Goal: Task Accomplishment & Management: Manage account settings

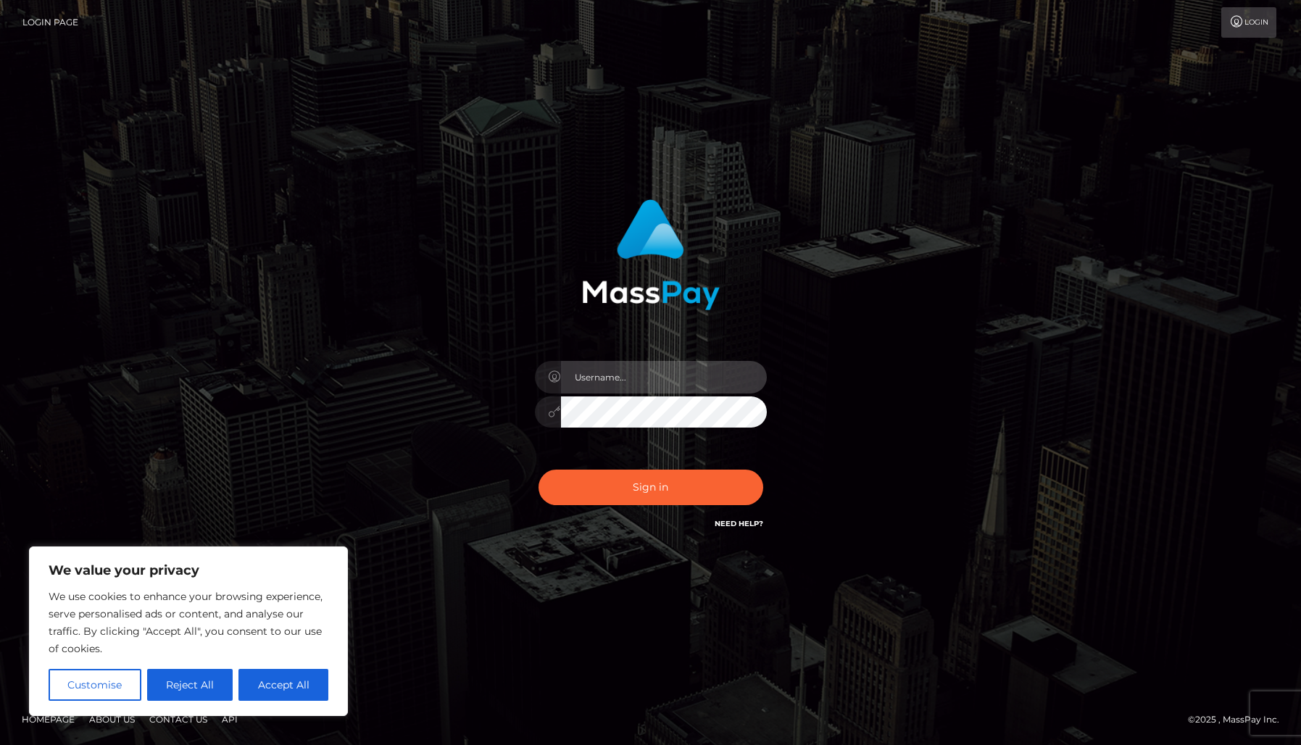
type input "alexism"
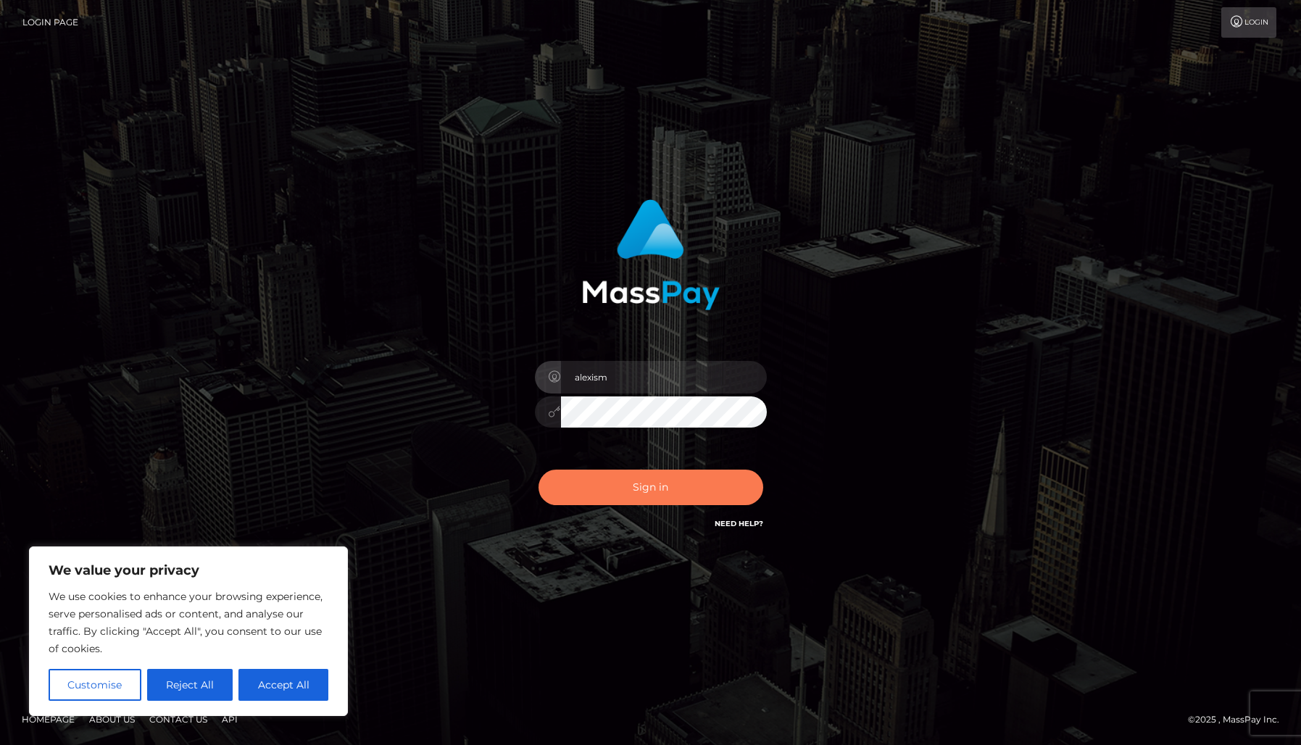
click at [658, 479] on button "Sign in" at bounding box center [651, 488] width 225 height 36
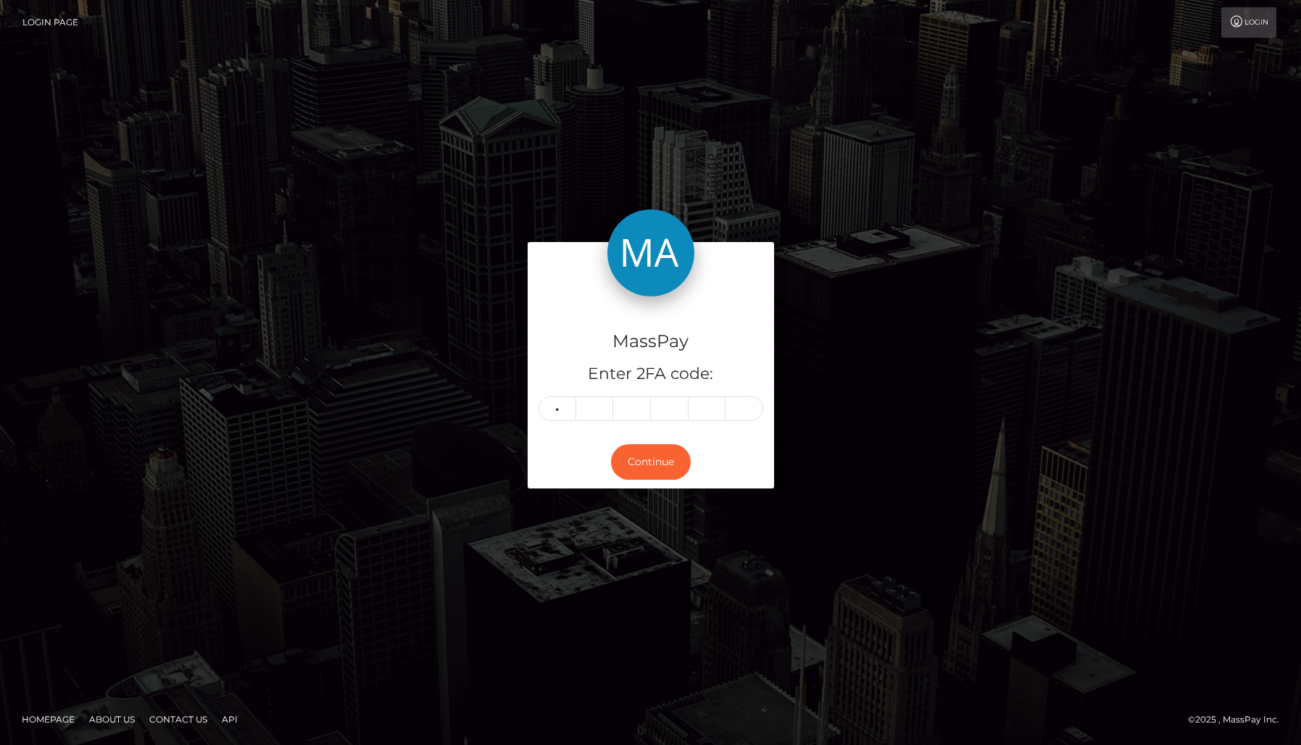
type input "2"
type input "4"
type input "9"
type input "6"
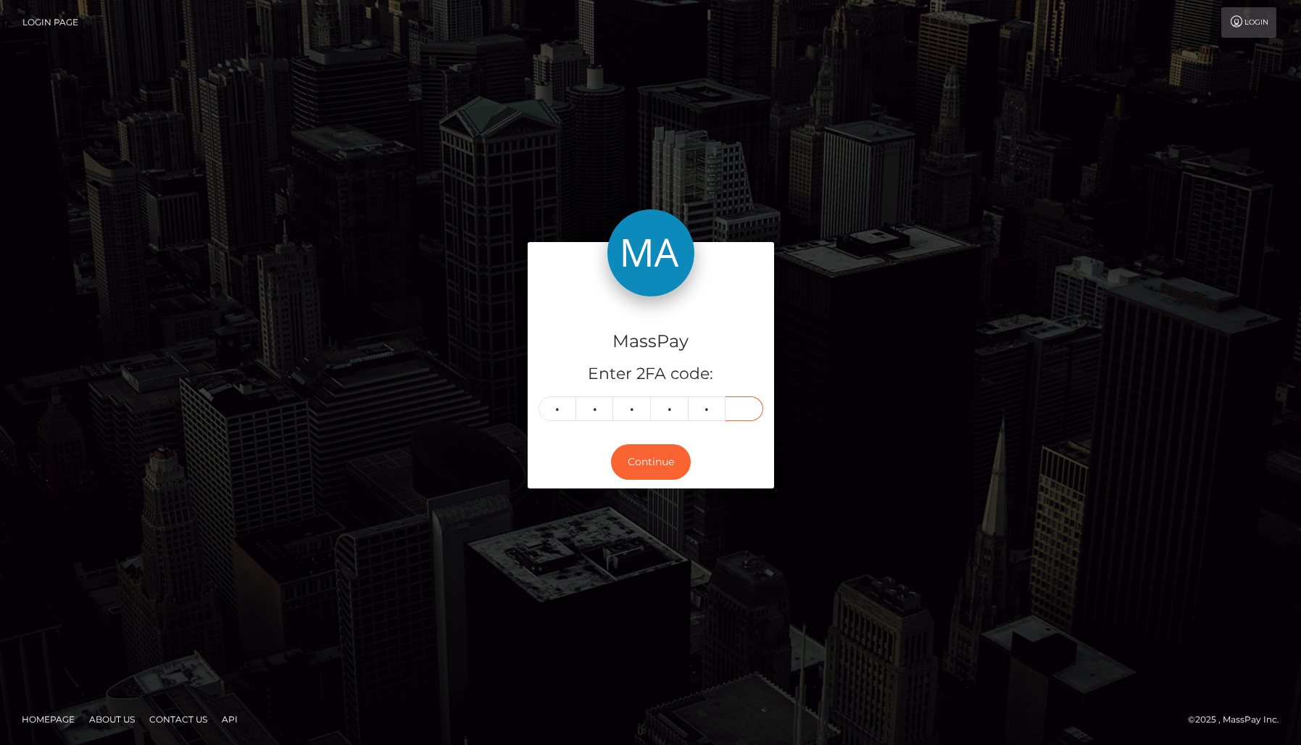
type input "4"
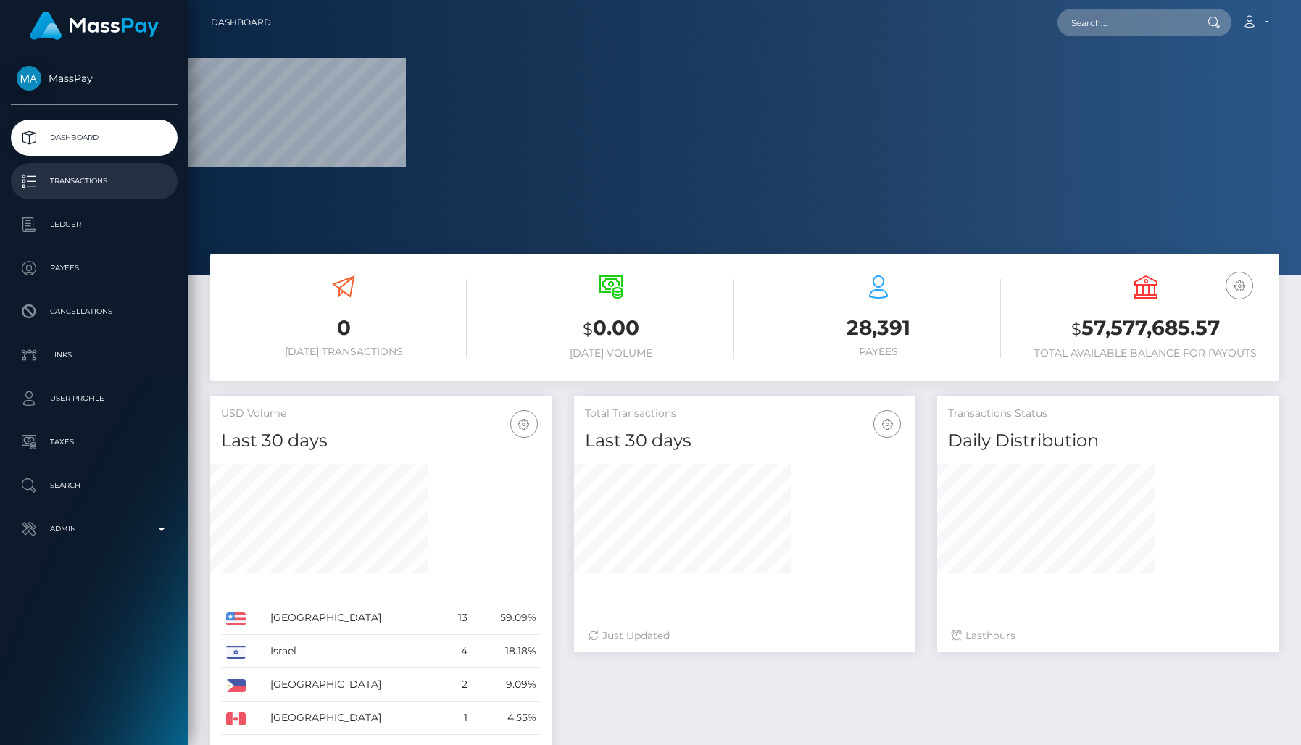
click at [94, 183] on p "Transactions" at bounding box center [94, 181] width 155 height 22
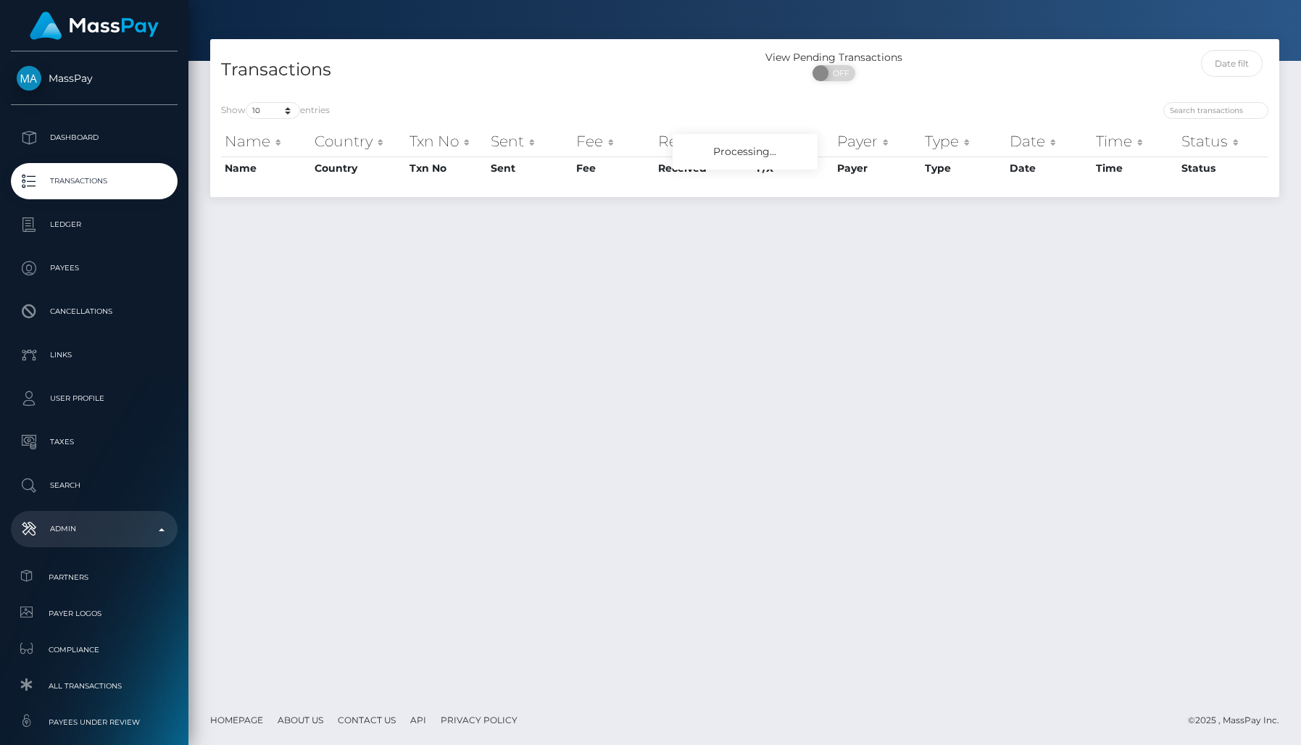
scroll to position [176, 0]
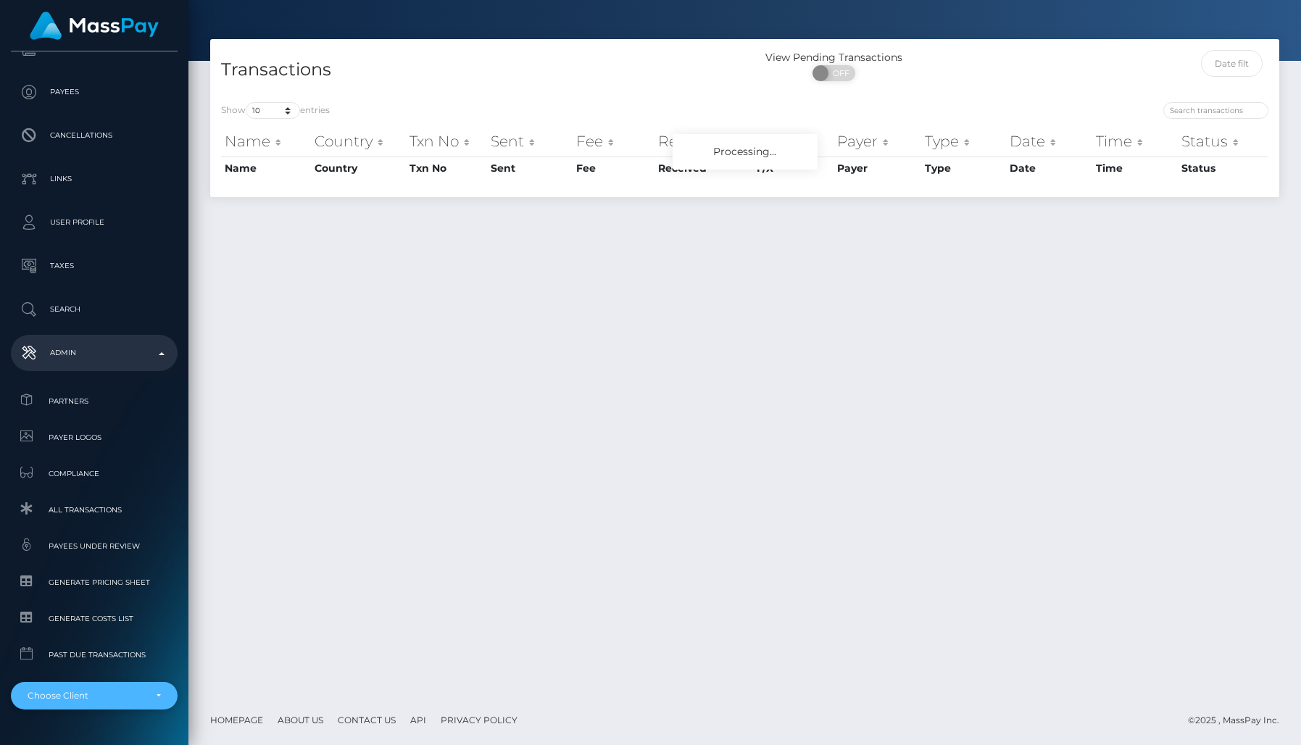
click at [65, 699] on div "Choose Client" at bounding box center [86, 696] width 117 height 12
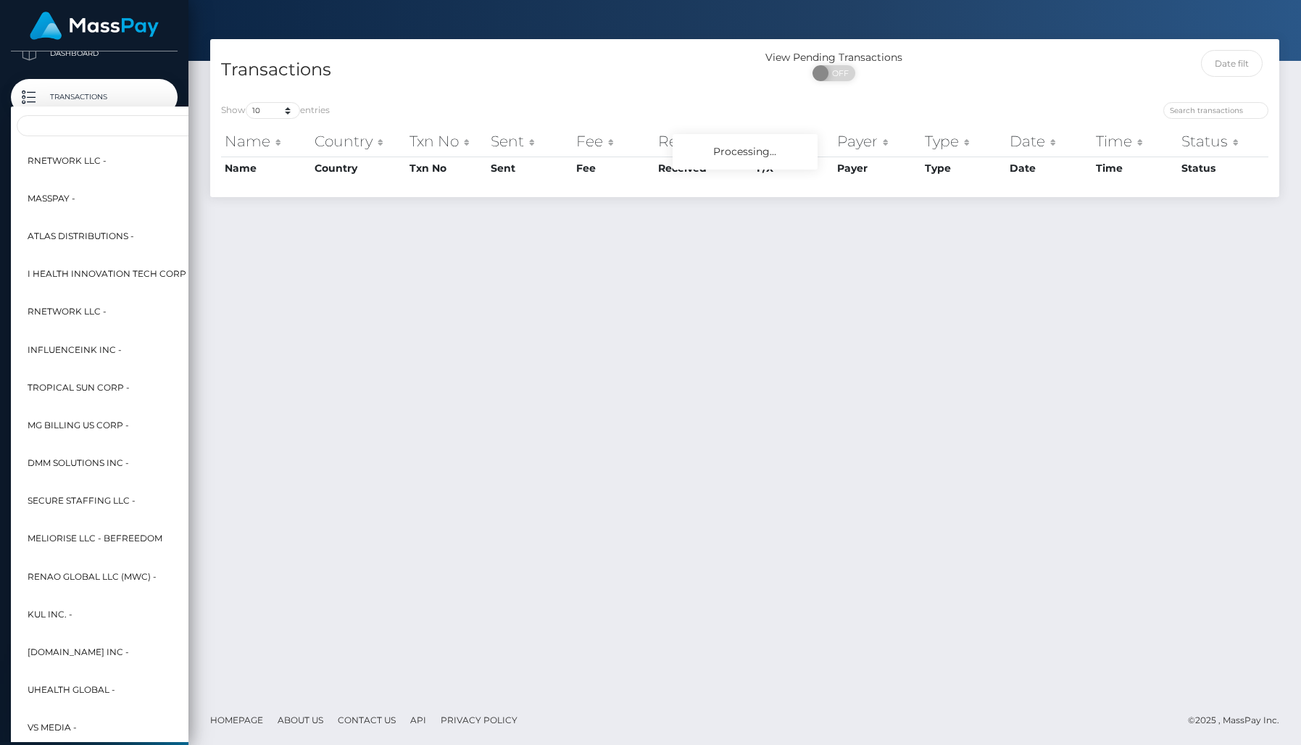
scroll to position [0, 0]
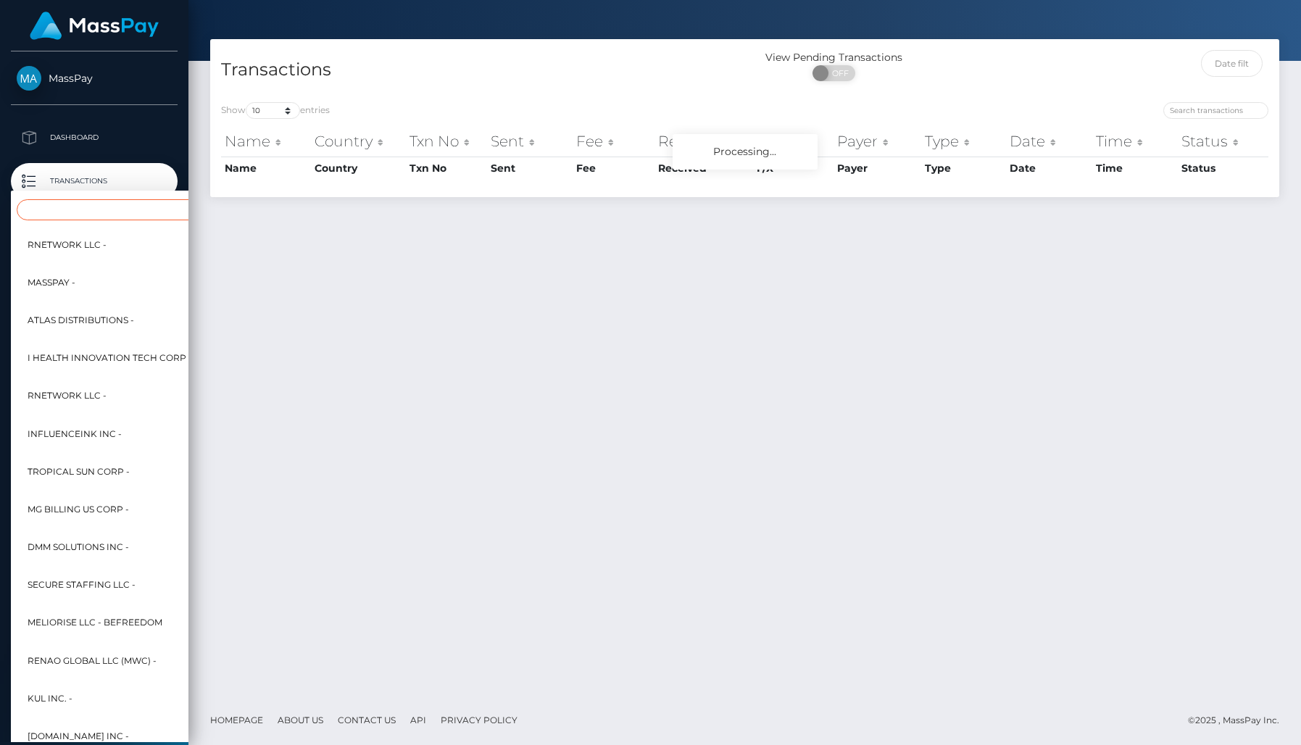
click at [105, 212] on input "Search" at bounding box center [176, 209] width 319 height 21
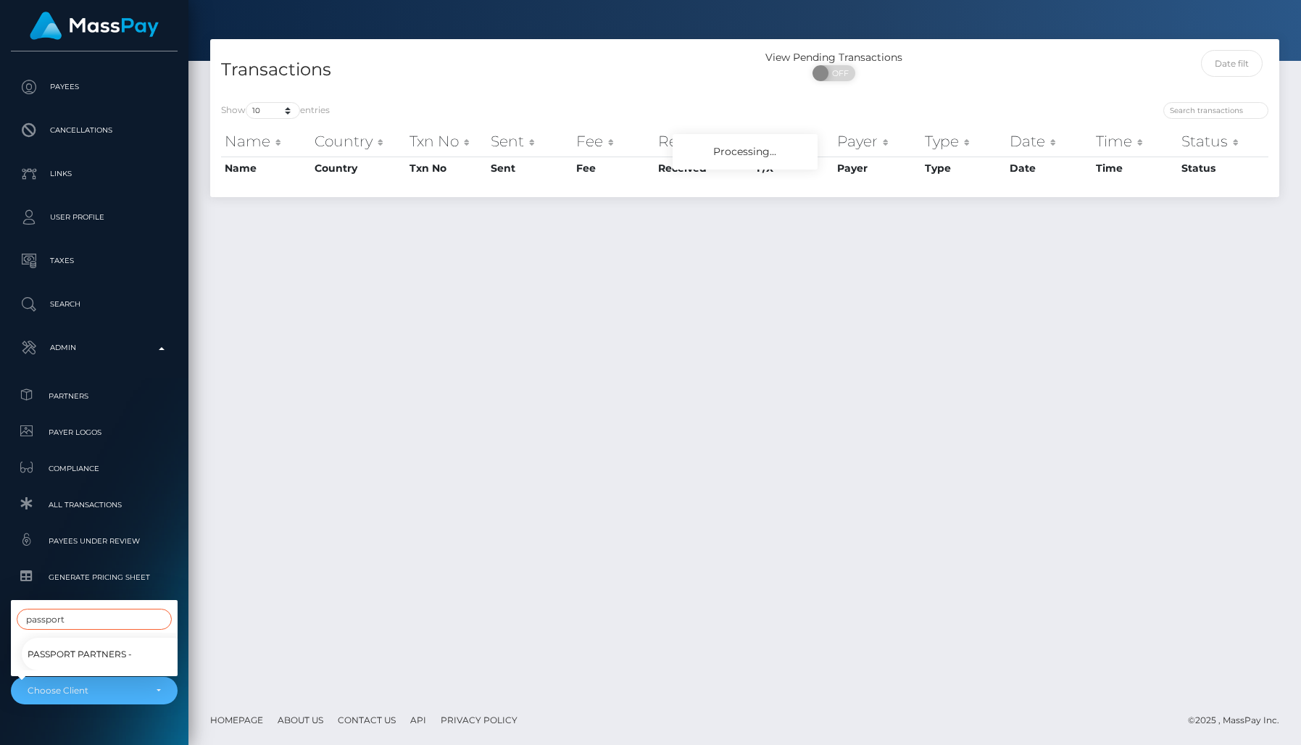
scroll to position [215, 0]
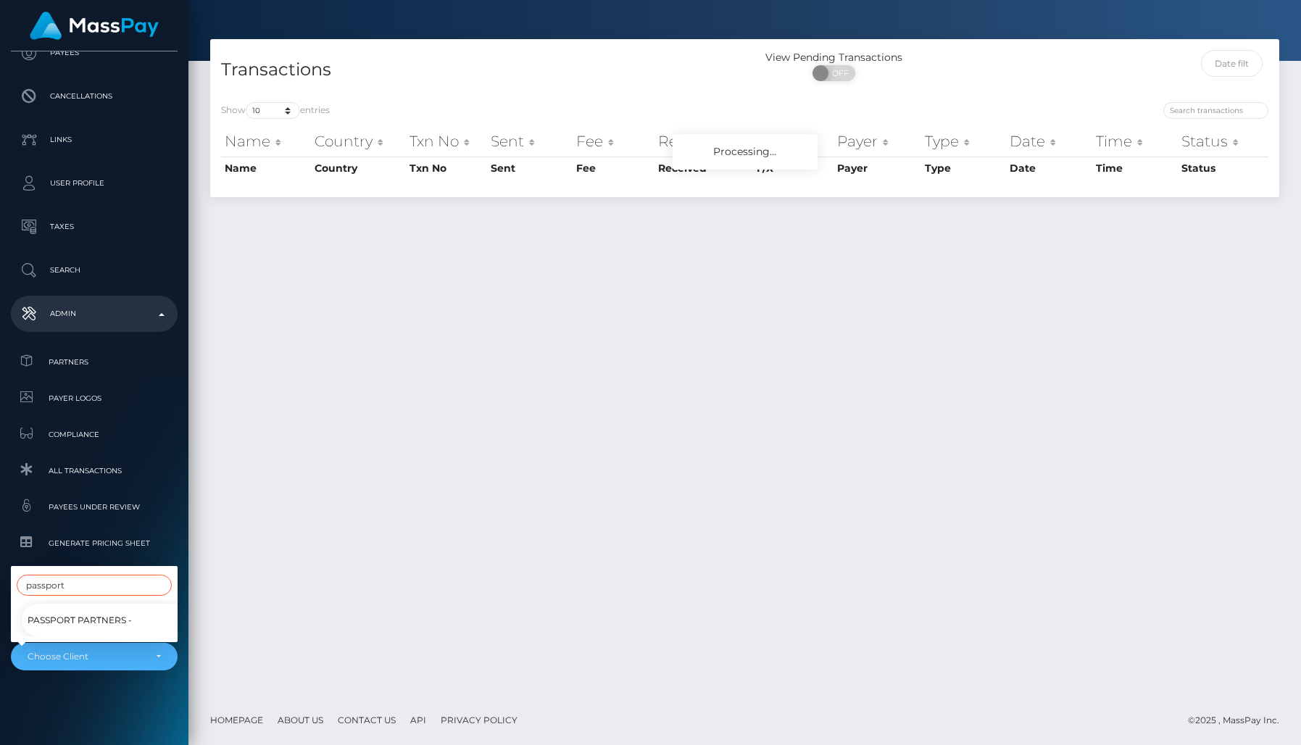
type input "passport"
click at [65, 619] on span "Passport Partners -" at bounding box center [80, 620] width 104 height 19
select select "228"
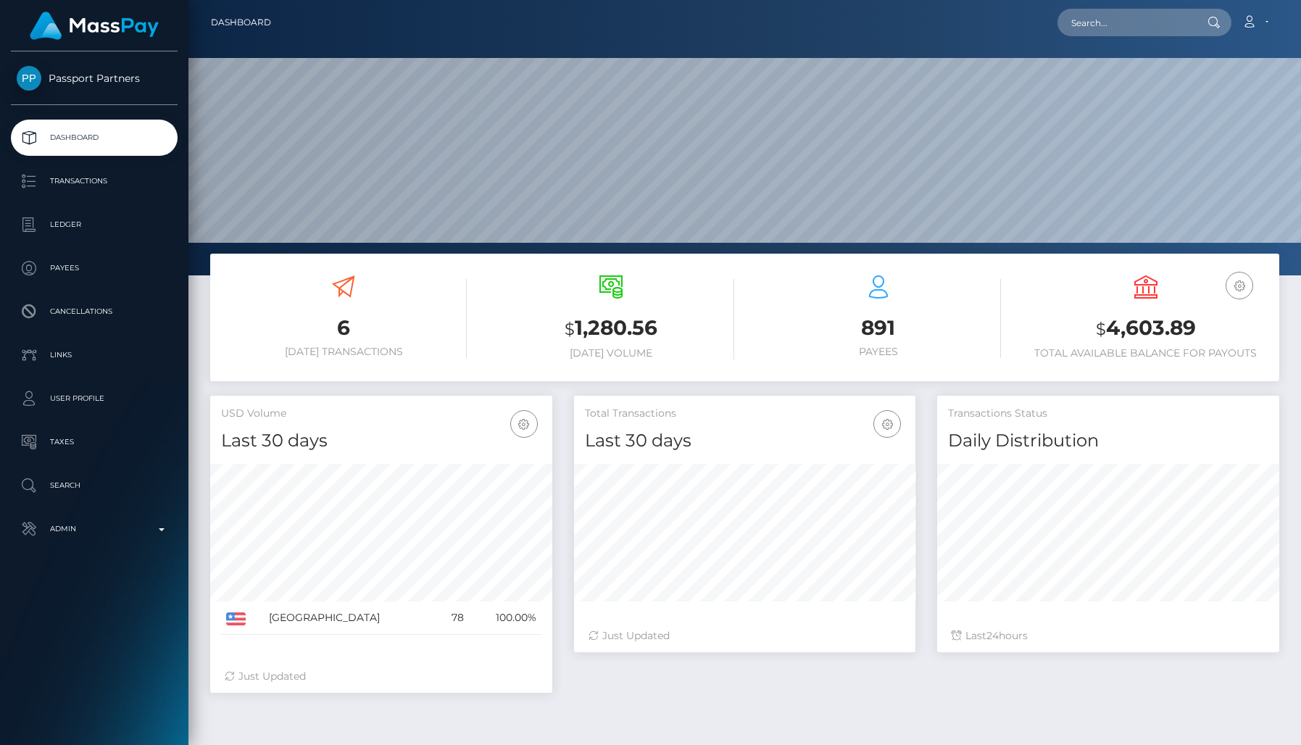
scroll to position [256, 342]
click at [95, 171] on p "Transactions" at bounding box center [94, 181] width 155 height 22
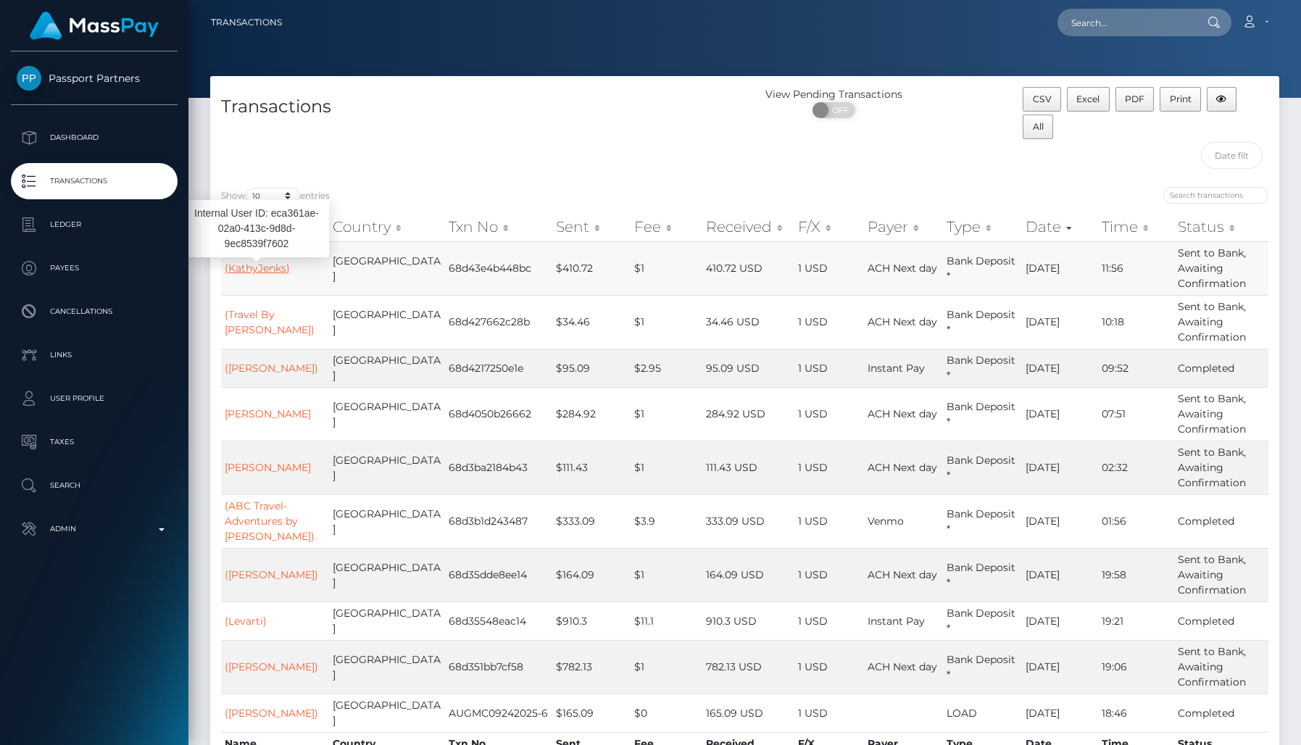
click at [272, 266] on link "(KathyJenks)" at bounding box center [257, 268] width 65 height 13
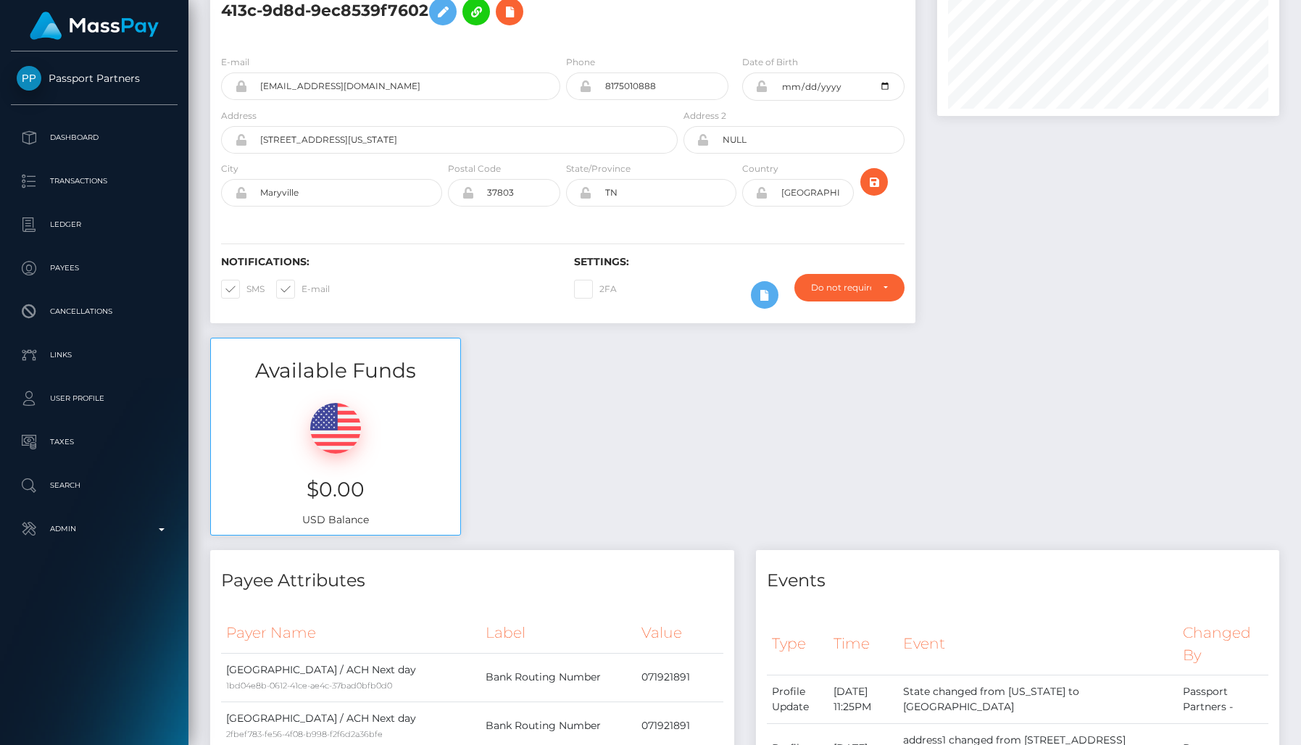
scroll to position [51, 0]
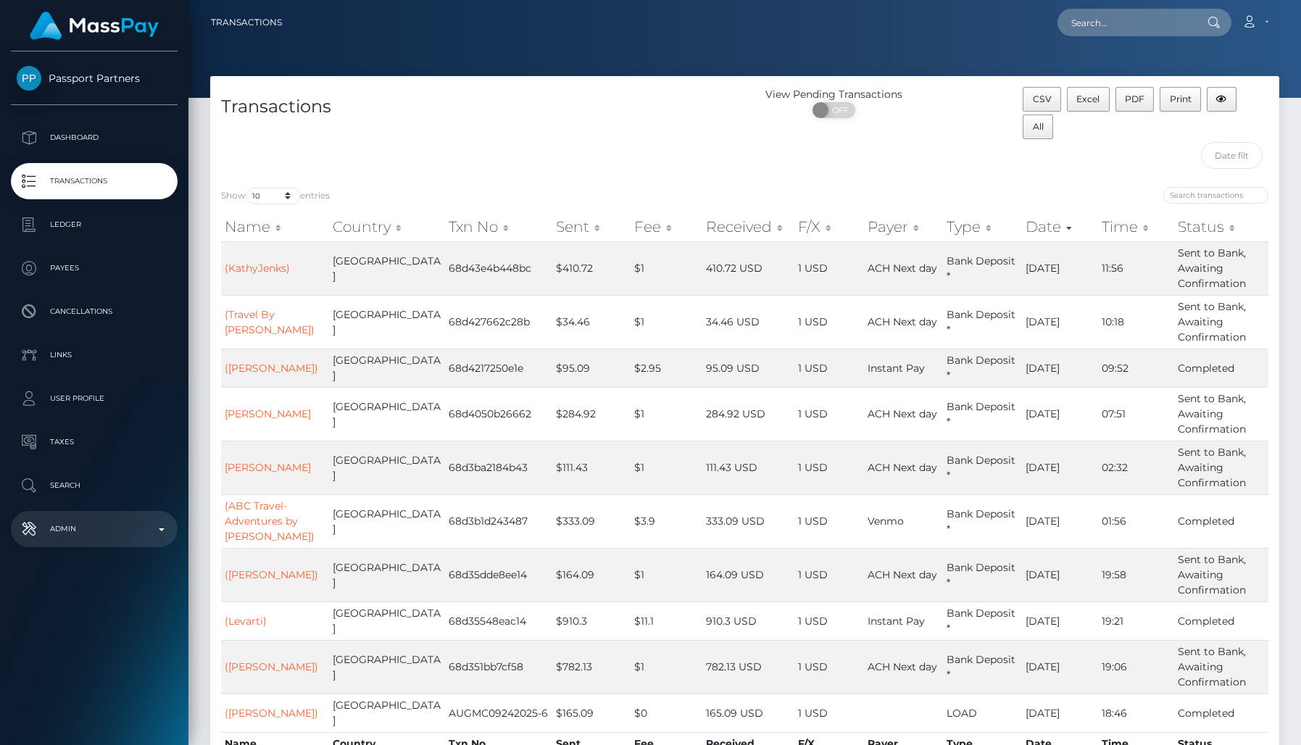
click at [106, 529] on p "Admin" at bounding box center [94, 529] width 155 height 22
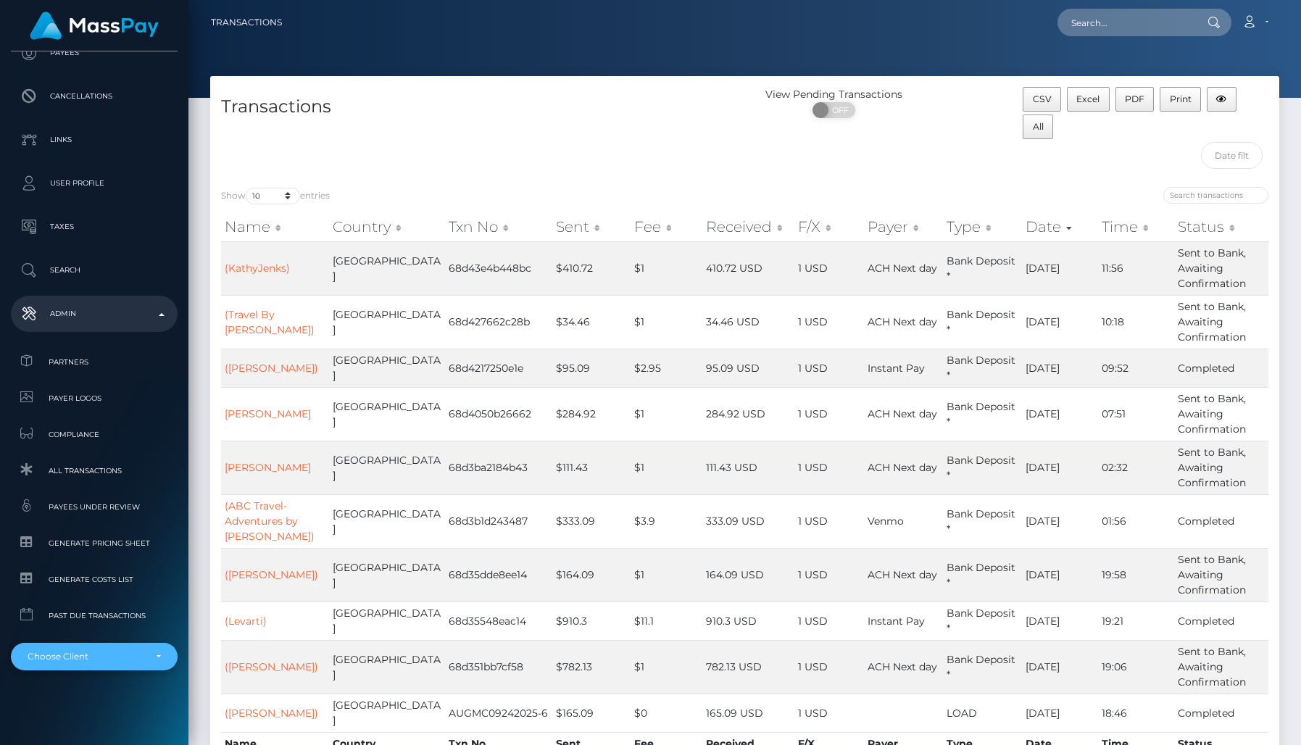
click at [112, 652] on div "Choose Client" at bounding box center [86, 657] width 117 height 12
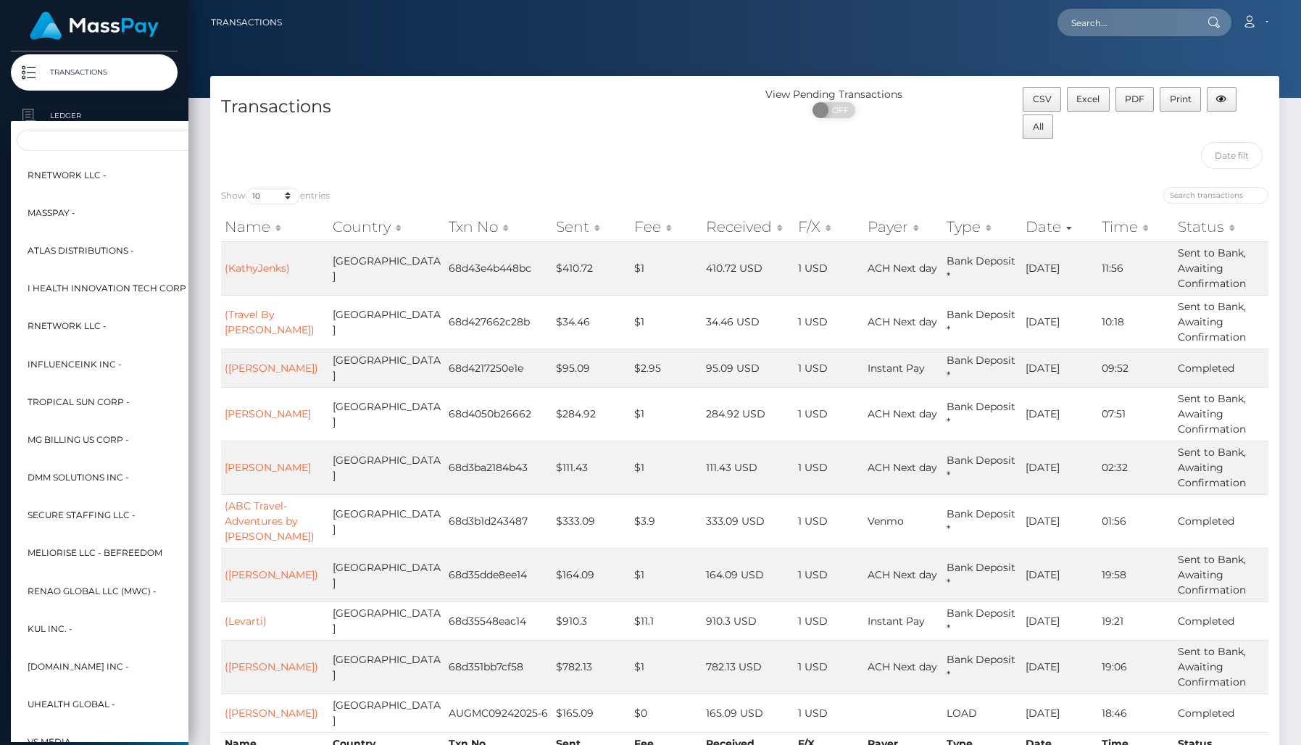
scroll to position [107, 1]
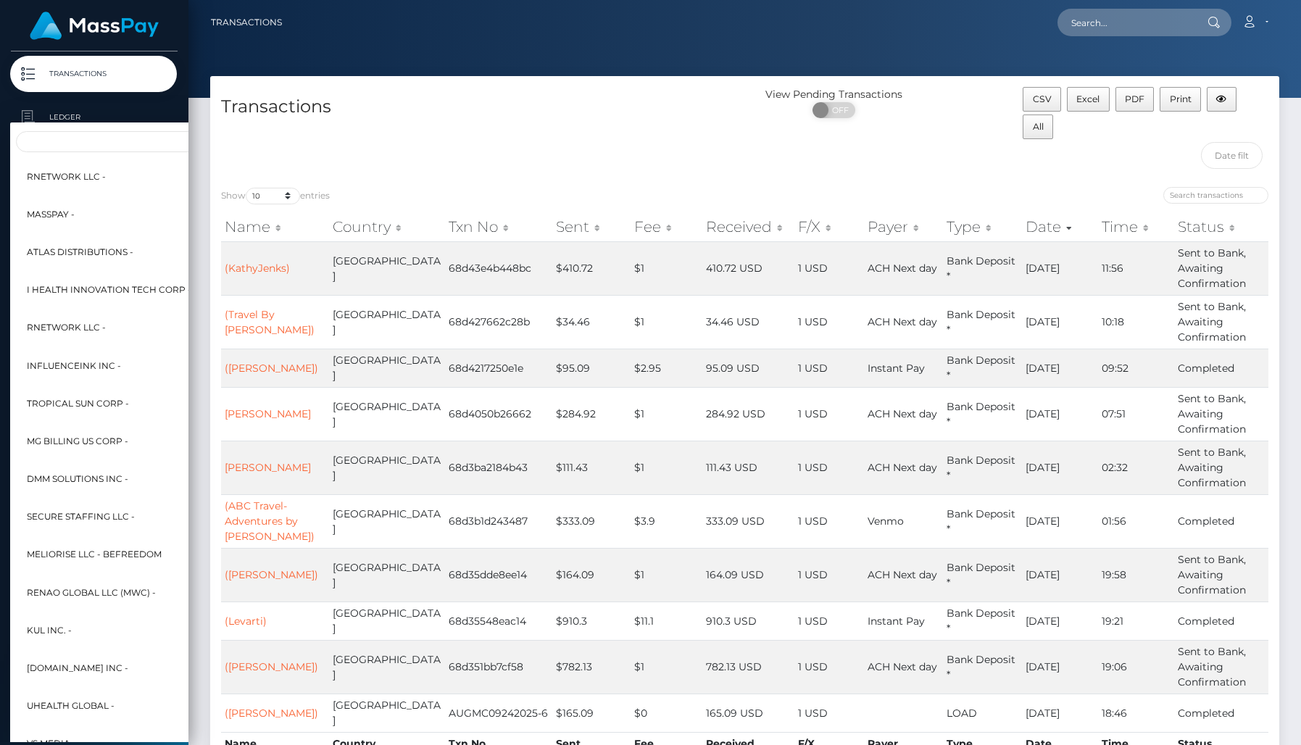
click at [210, 88] on div "Transactions" at bounding box center [477, 131] width 535 height 89
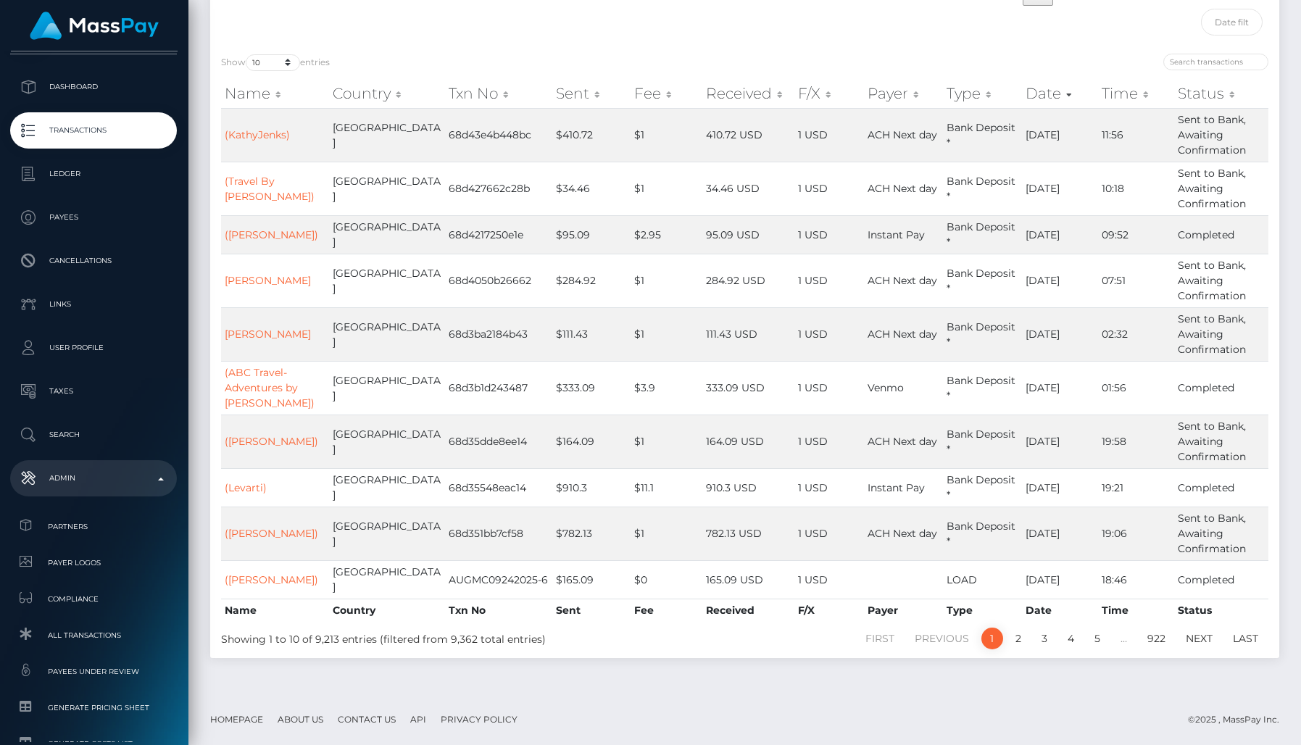
scroll to position [0, 1]
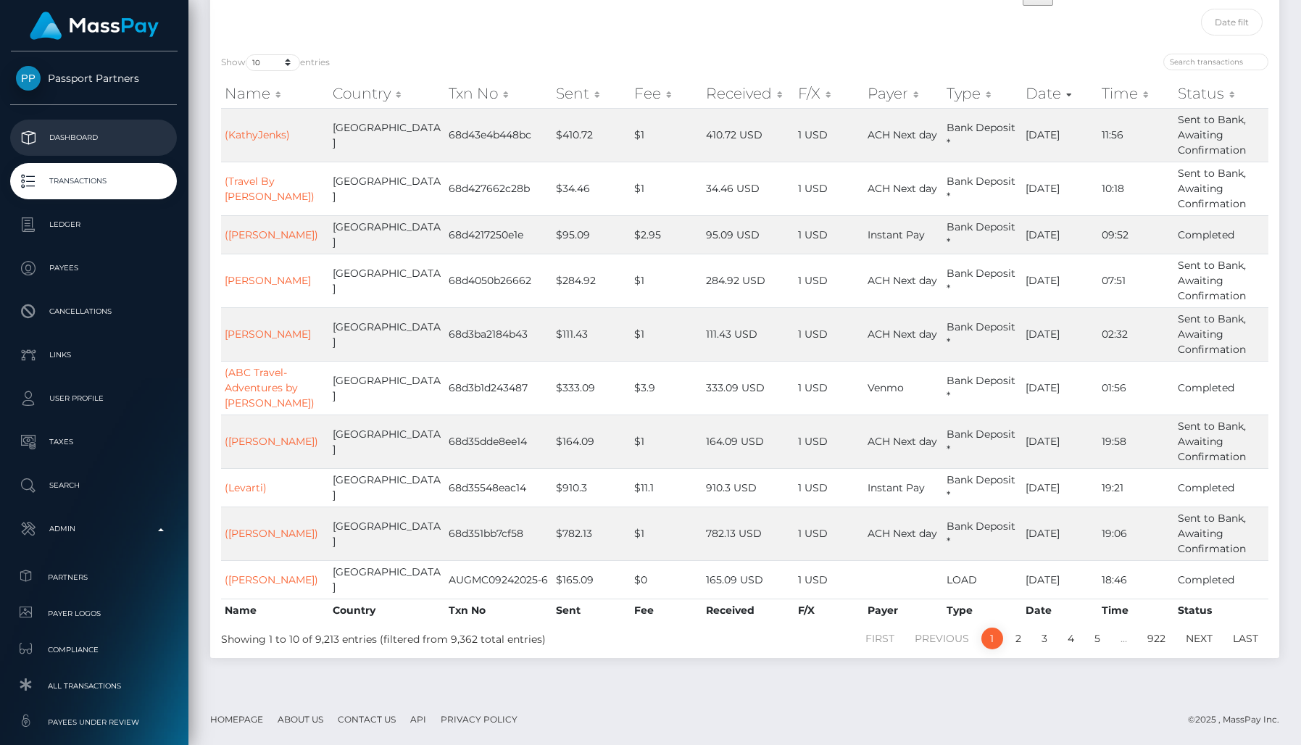
click at [82, 124] on link "Dashboard" at bounding box center [93, 138] width 167 height 36
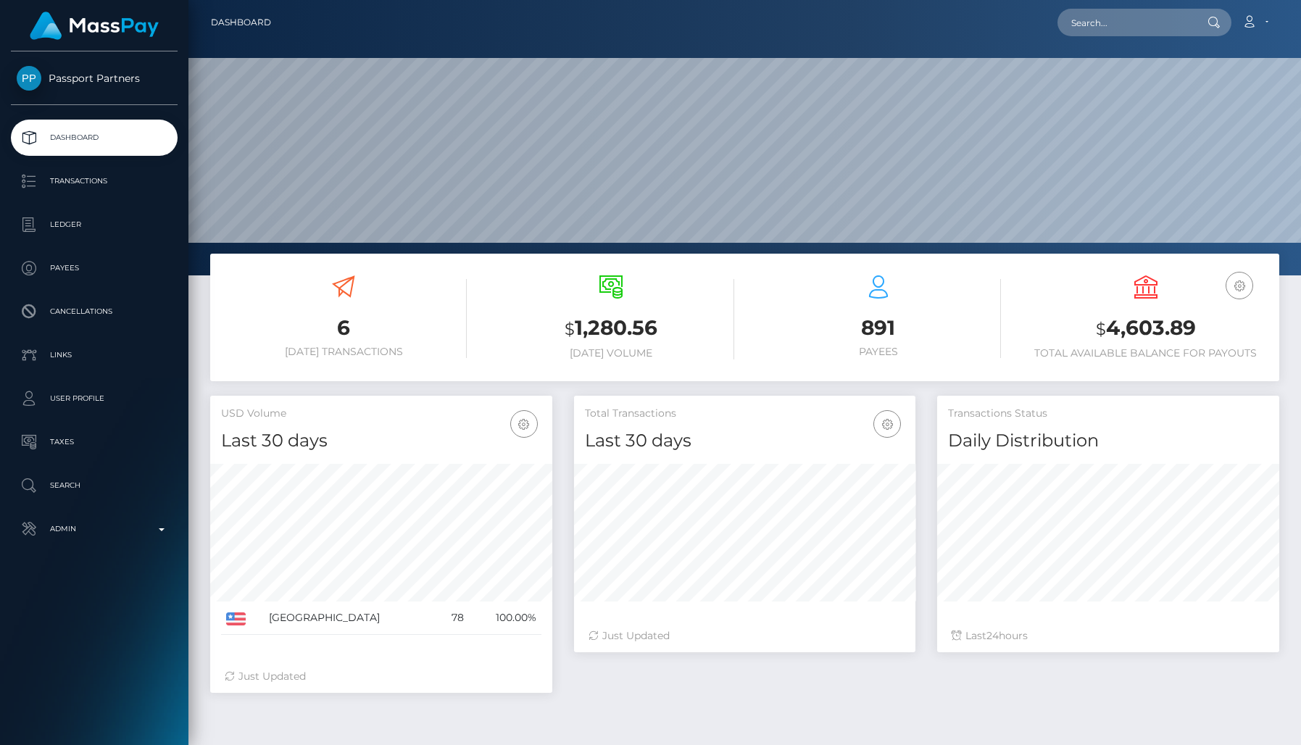
scroll to position [256, 342]
click at [126, 179] on p "Transactions" at bounding box center [94, 181] width 155 height 22
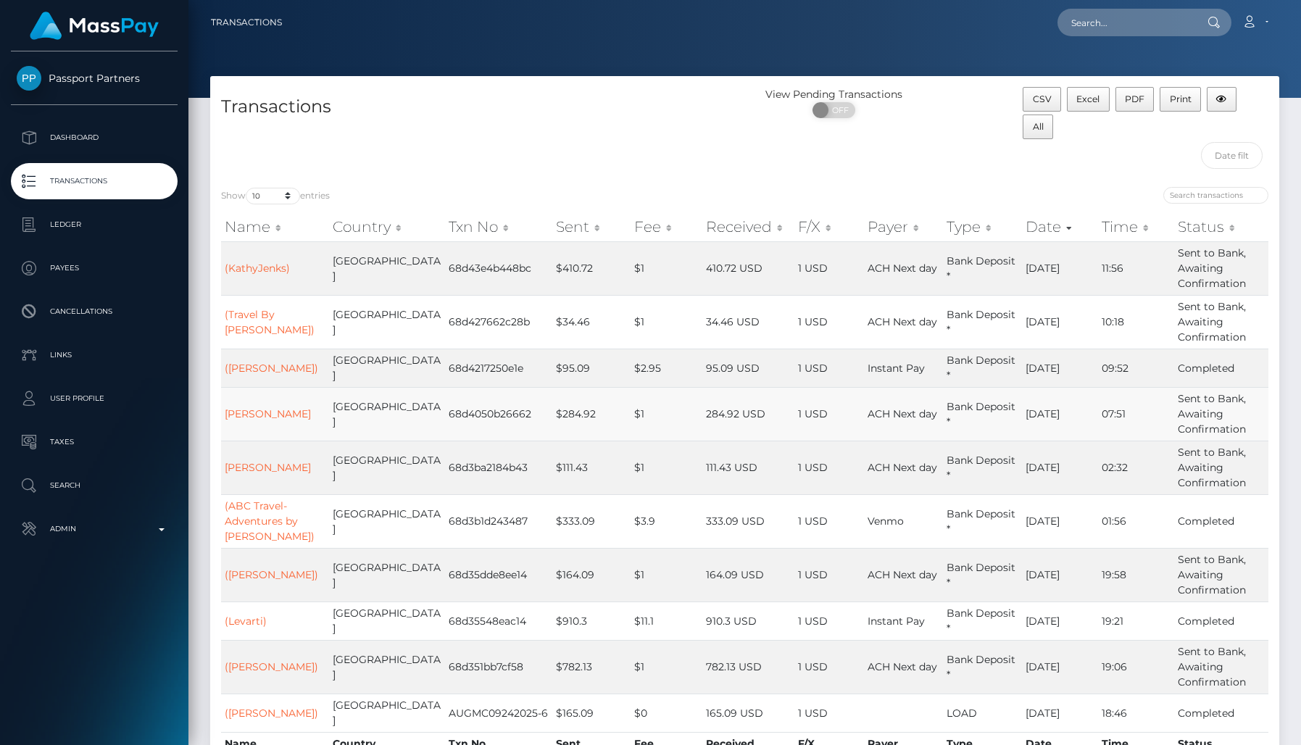
scroll to position [135, 0]
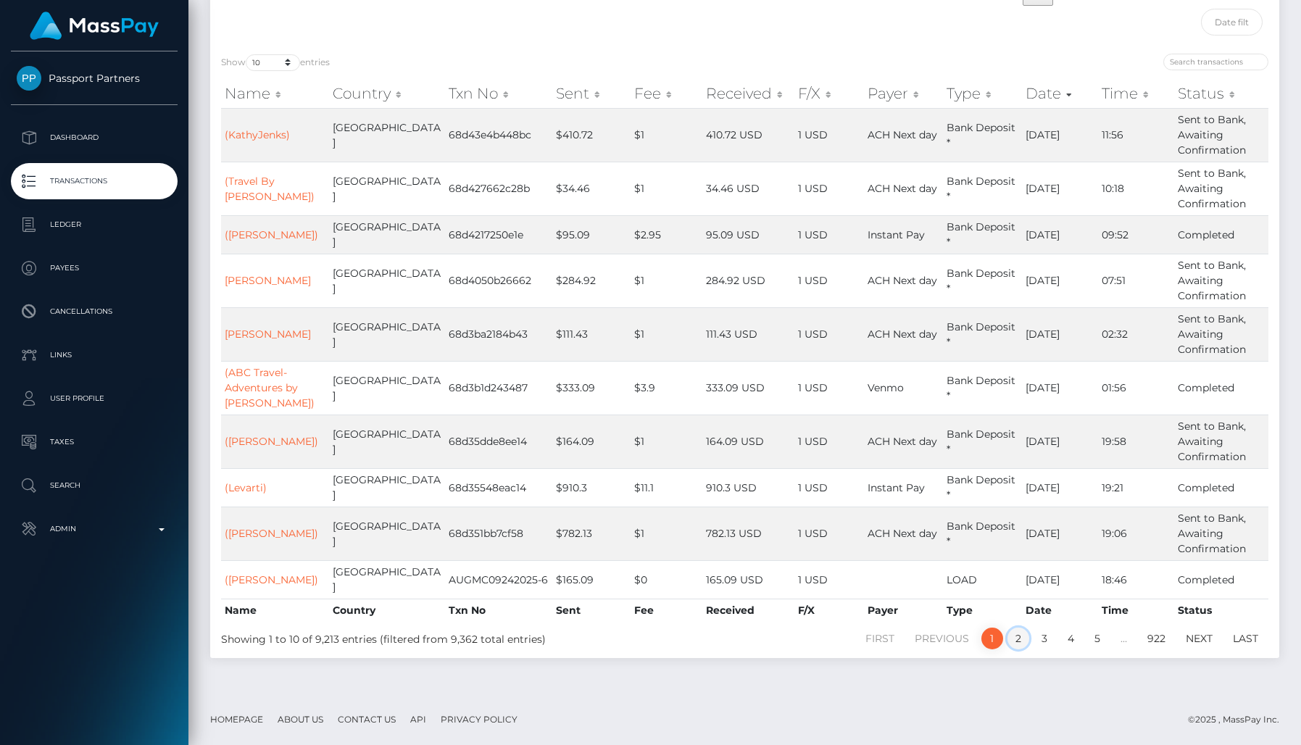
click at [1023, 635] on link "2" at bounding box center [1019, 639] width 22 height 22
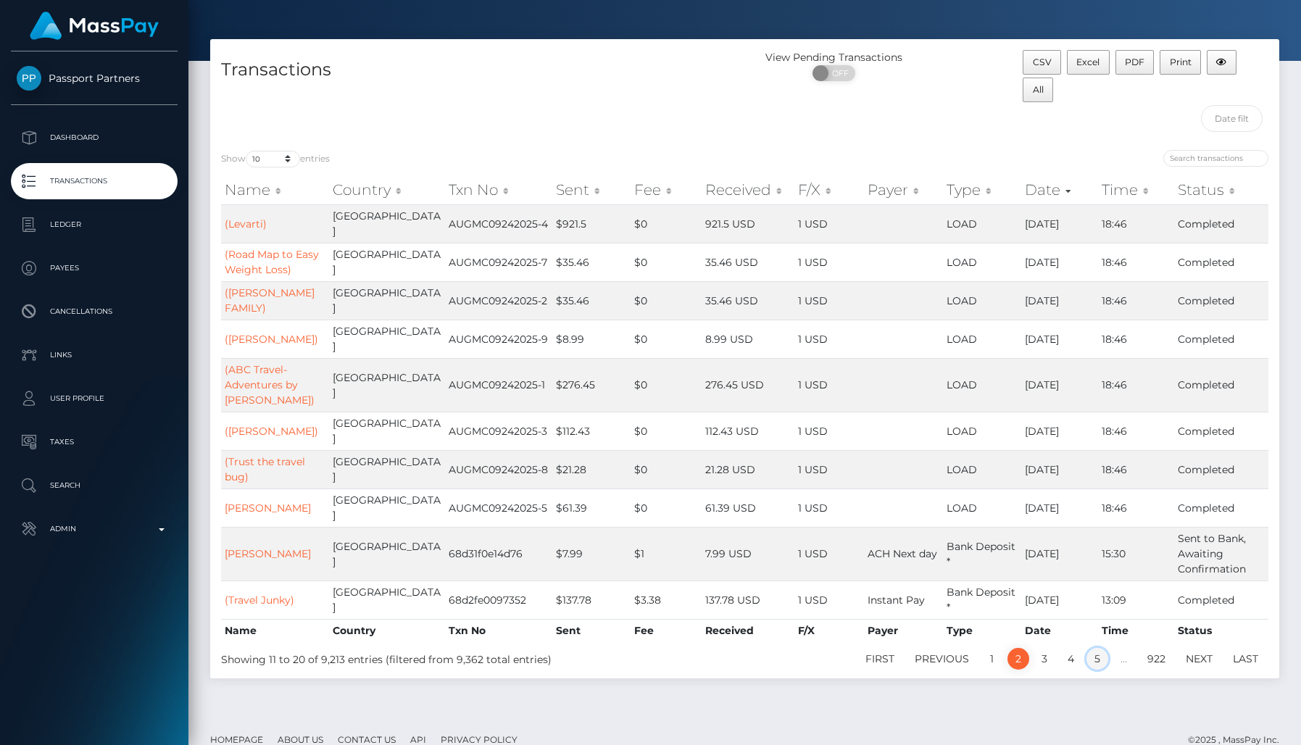
click at [1095, 648] on link "5" at bounding box center [1098, 659] width 22 height 22
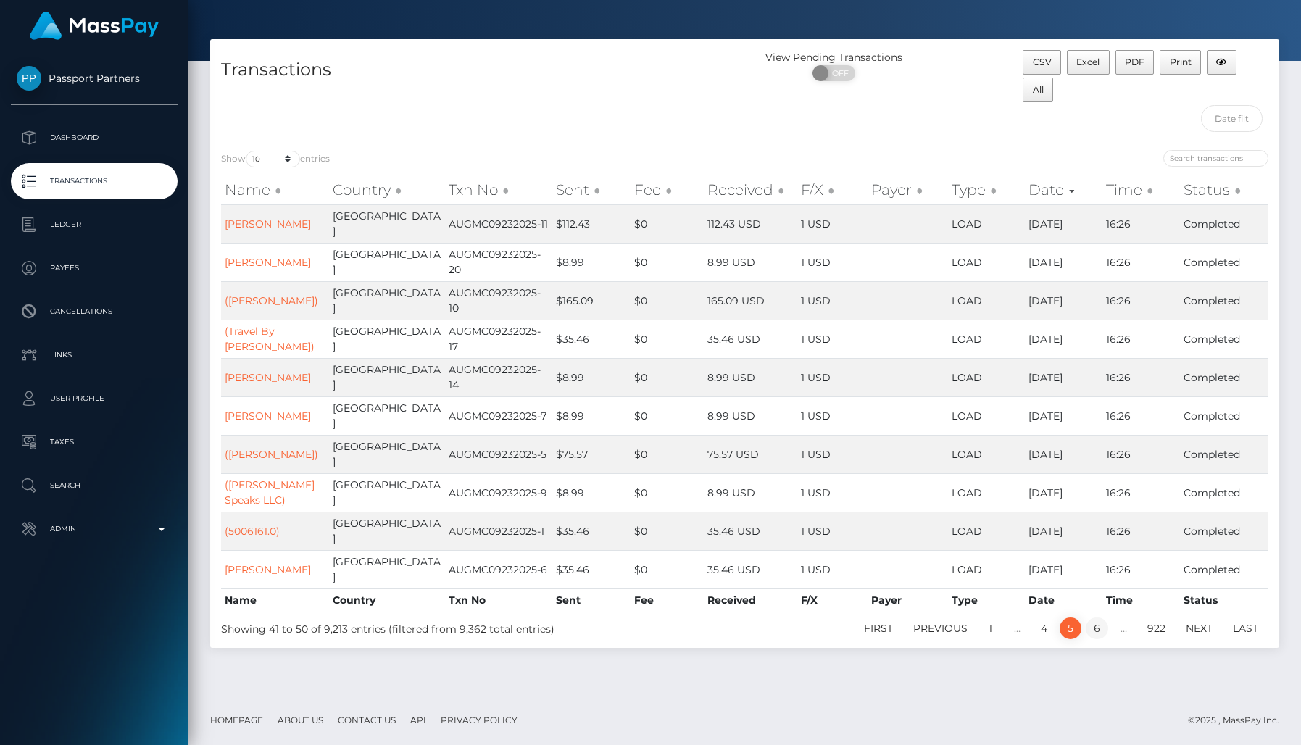
click at [1102, 618] on link "6" at bounding box center [1097, 629] width 22 height 22
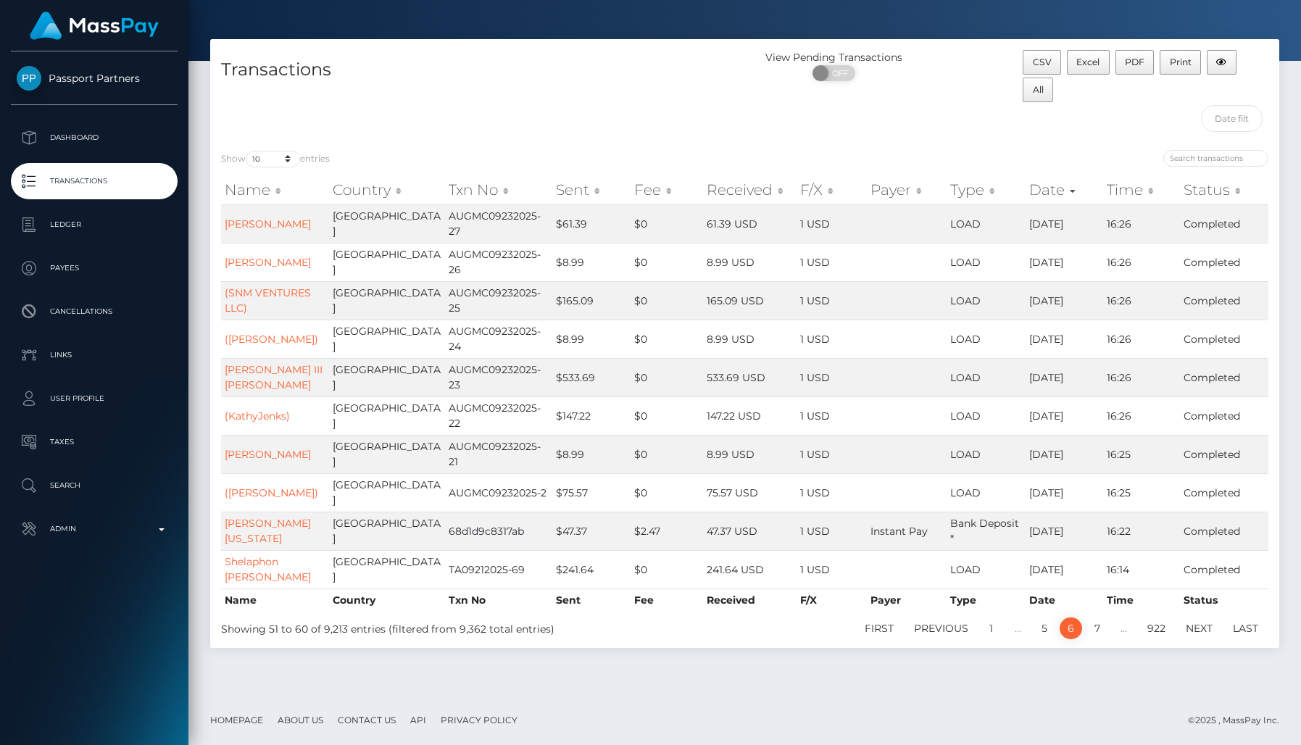
click at [390, 191] on th "Country" at bounding box center [387, 189] width 116 height 29
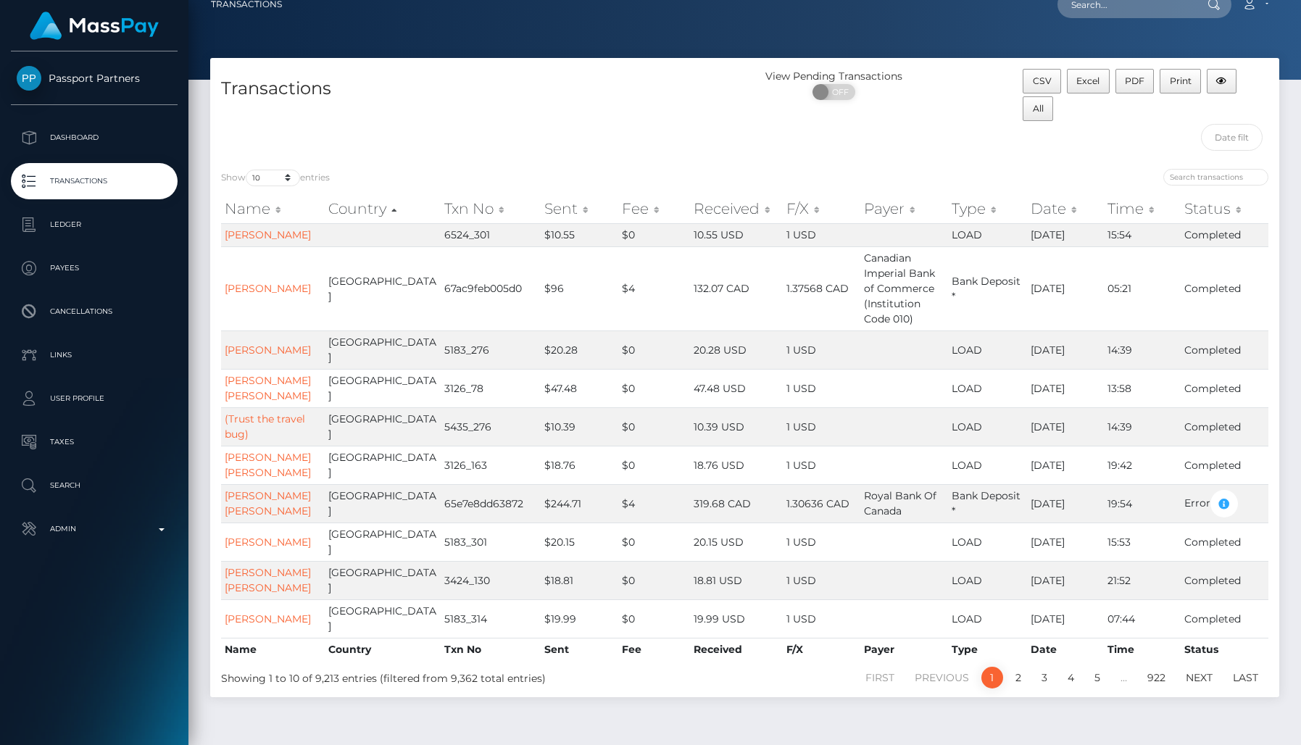
scroll to position [17, 0]
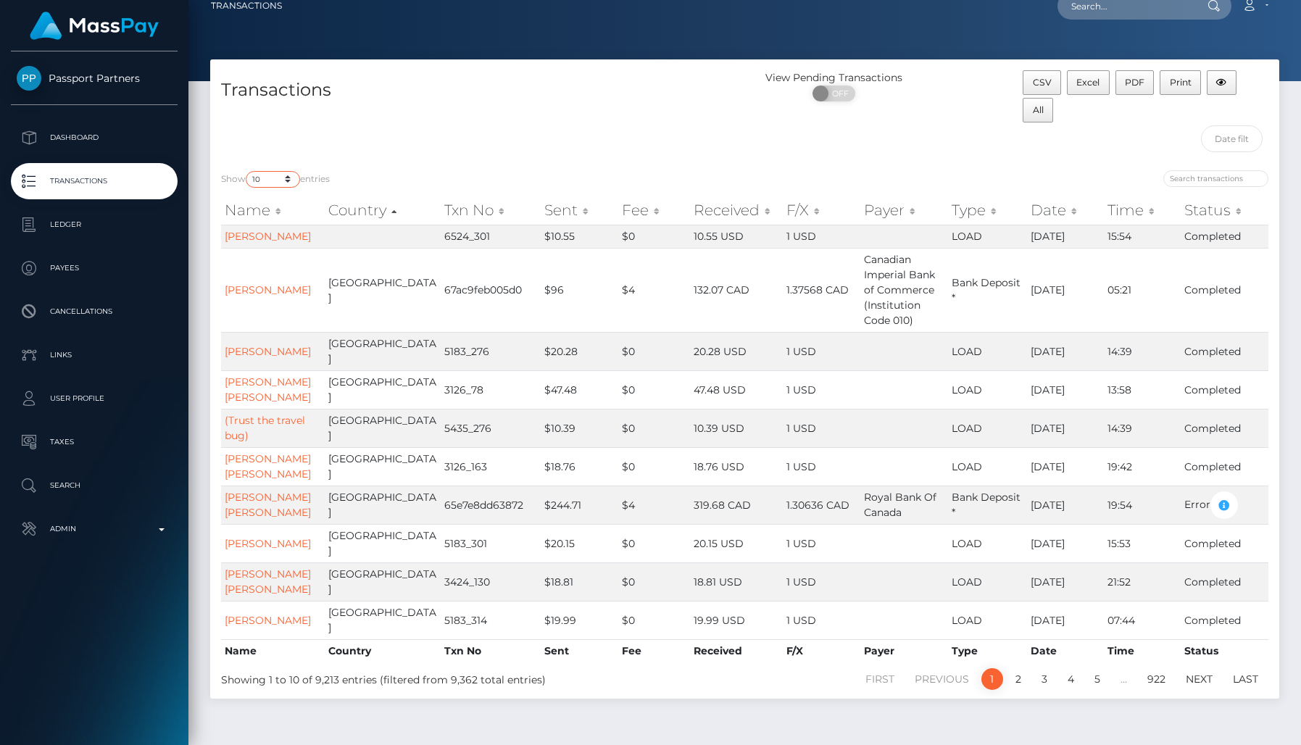
click at [290, 176] on select "10 25 50 100 250 500 1,000 3,500 All" at bounding box center [273, 179] width 54 height 17
select select "100"
click at [247, 171] on select "10 25 50 100 250 500 1,000 3,500 All" at bounding box center [273, 179] width 54 height 17
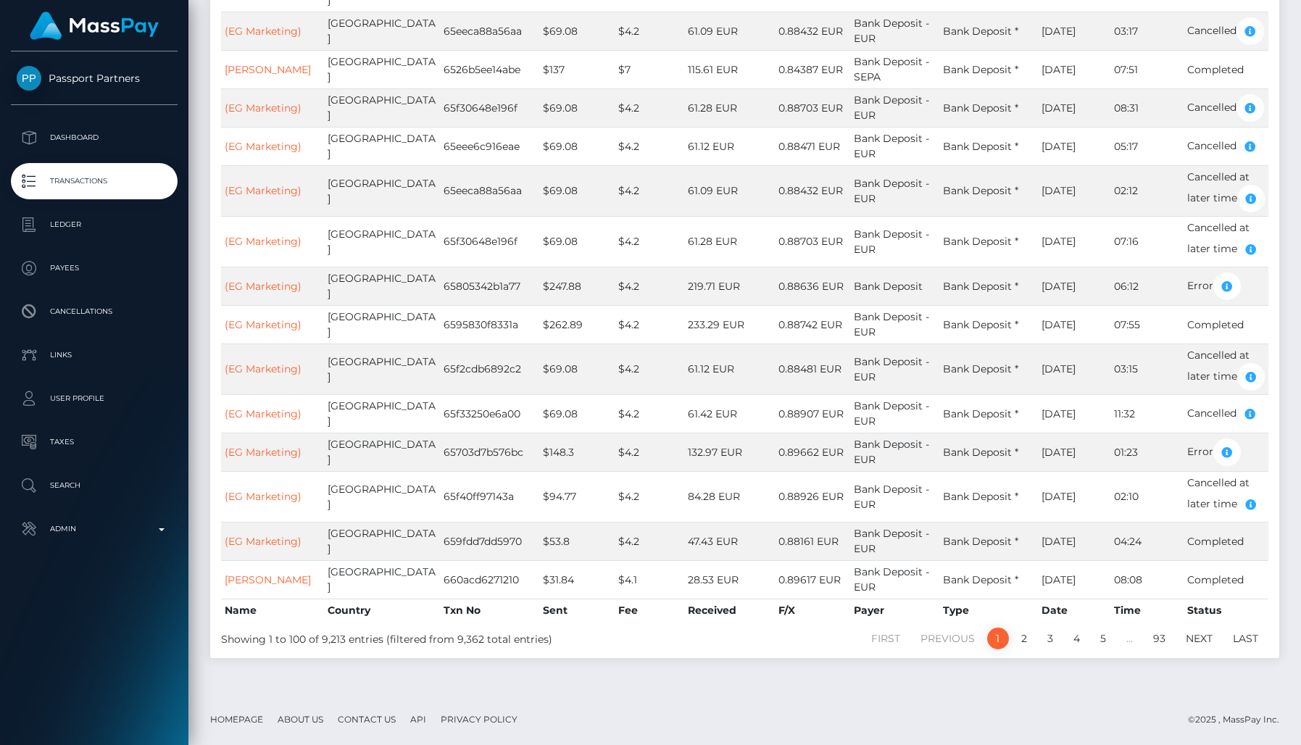
scroll to position [4046, 0]
click at [1048, 640] on link "3" at bounding box center [1051, 639] width 22 height 22
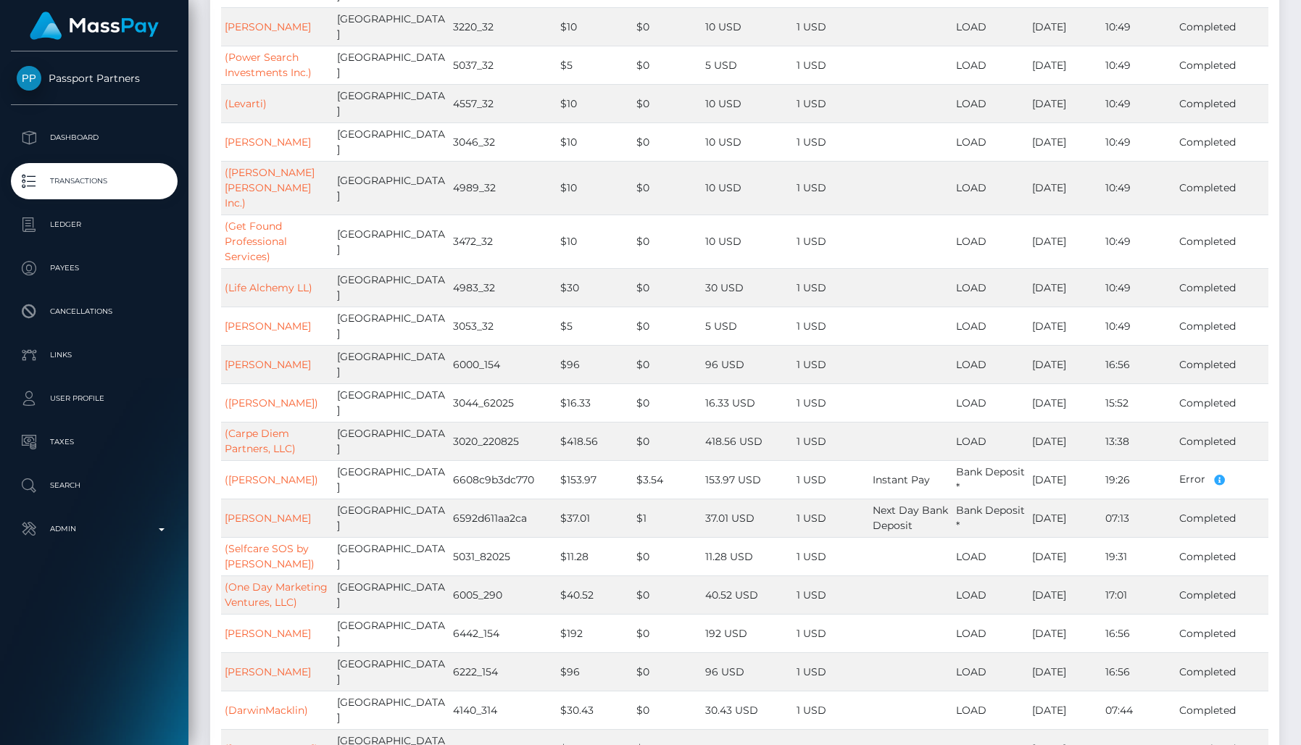
scroll to position [3045, 0]
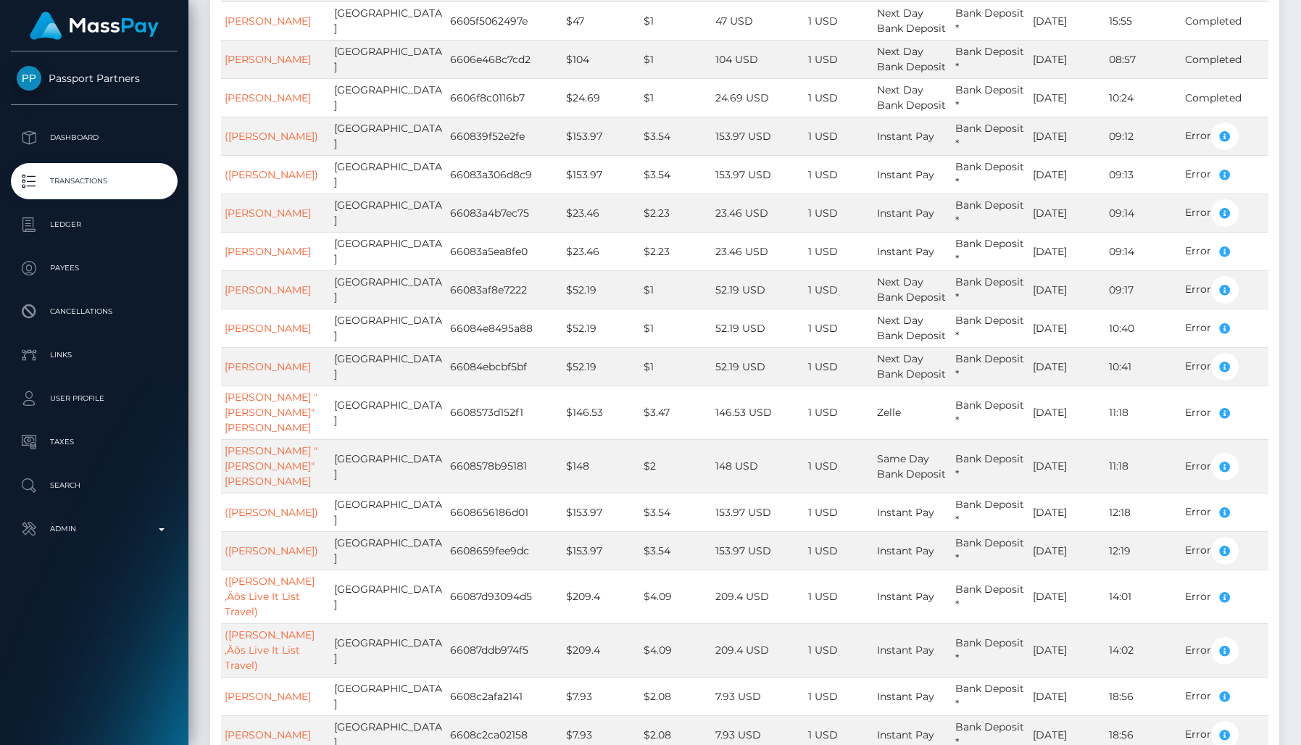
scroll to position [3455, 0]
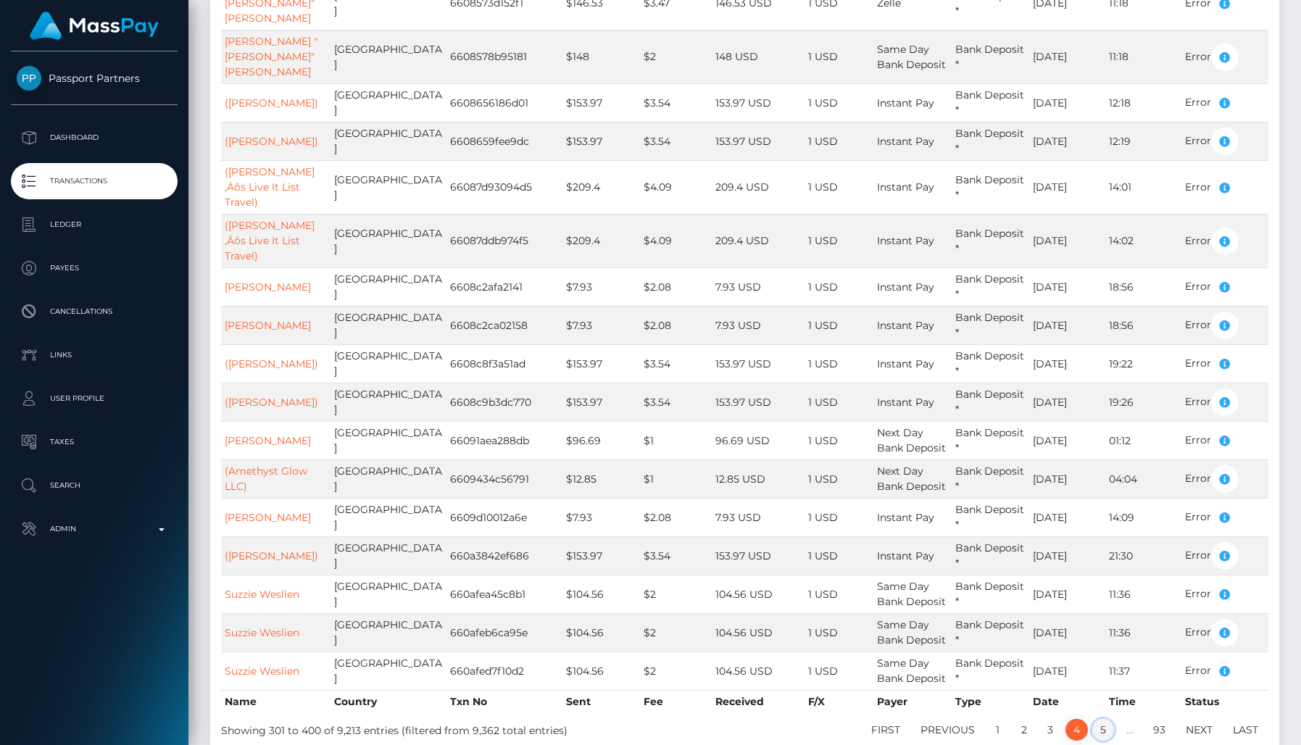
click at [1102, 719] on link "5" at bounding box center [1104, 730] width 22 height 22
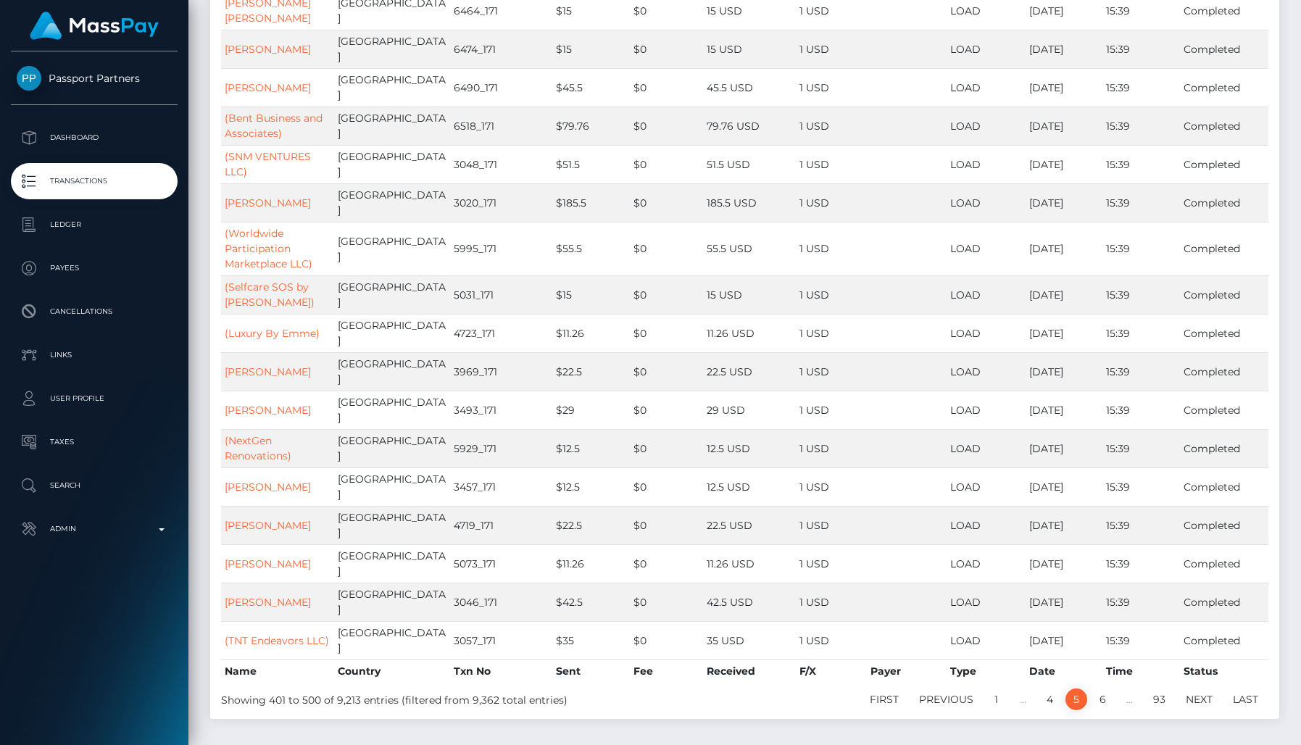
scroll to position [2496, 0]
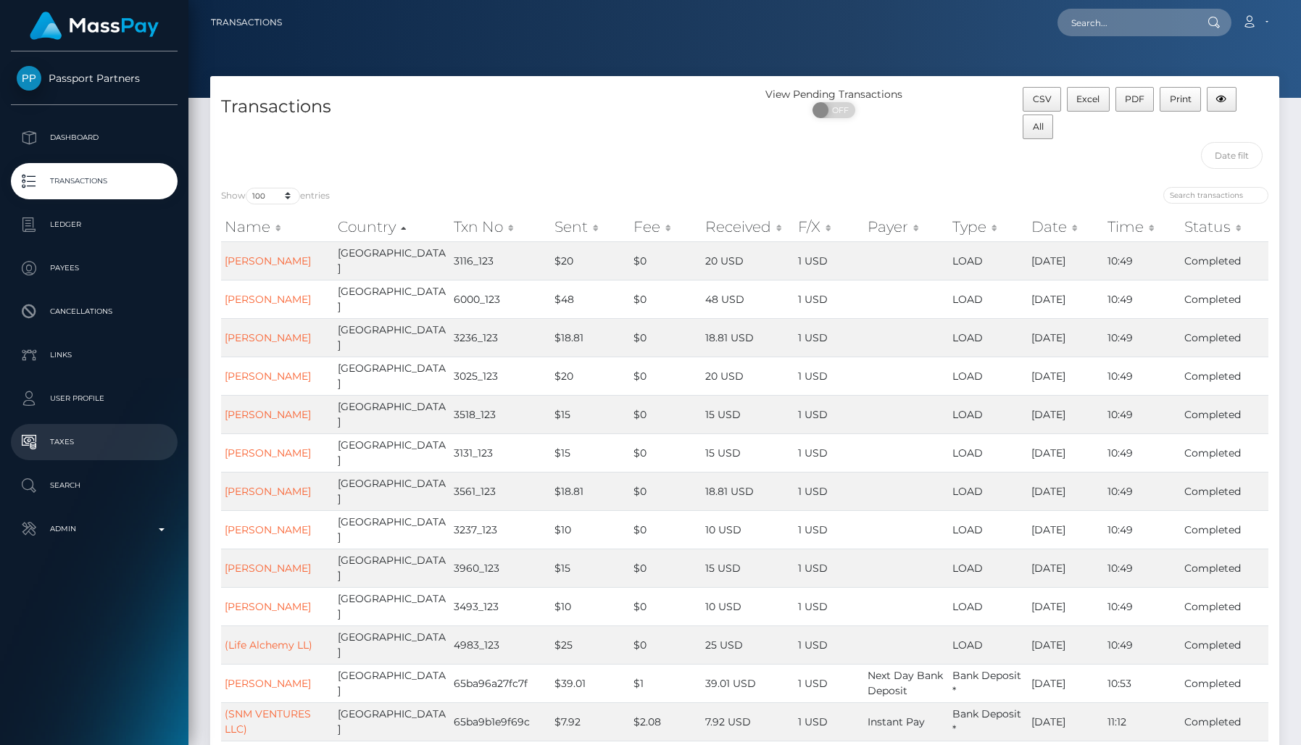
scroll to position [2647, 0]
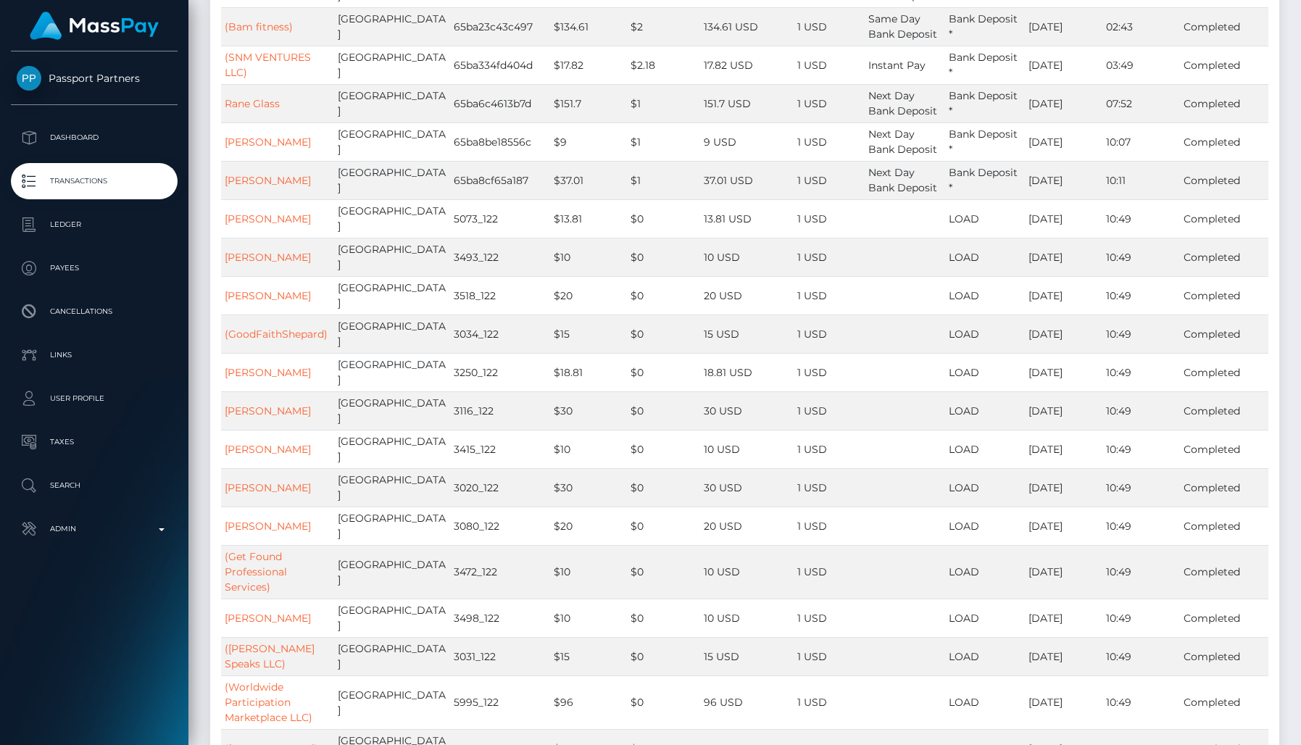
scroll to position [2498, 0]
